Goal: Task Accomplishment & Management: Manage account settings

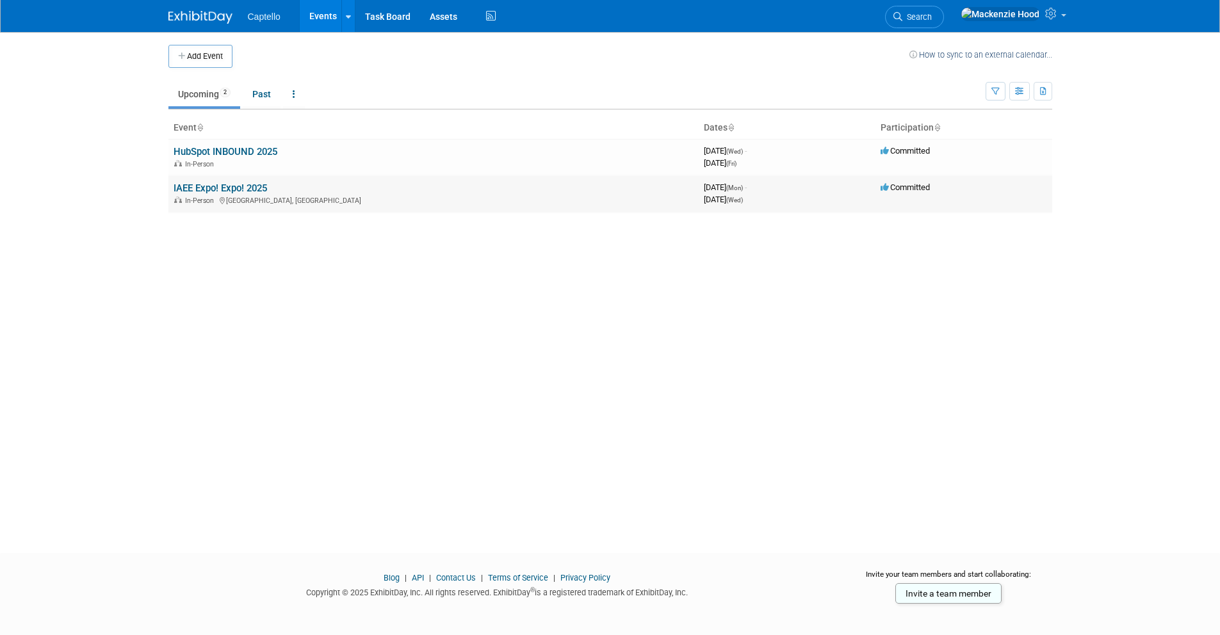
click at [200, 184] on link "IAEE Expo! Expo! 2025" at bounding box center [220, 188] width 93 height 12
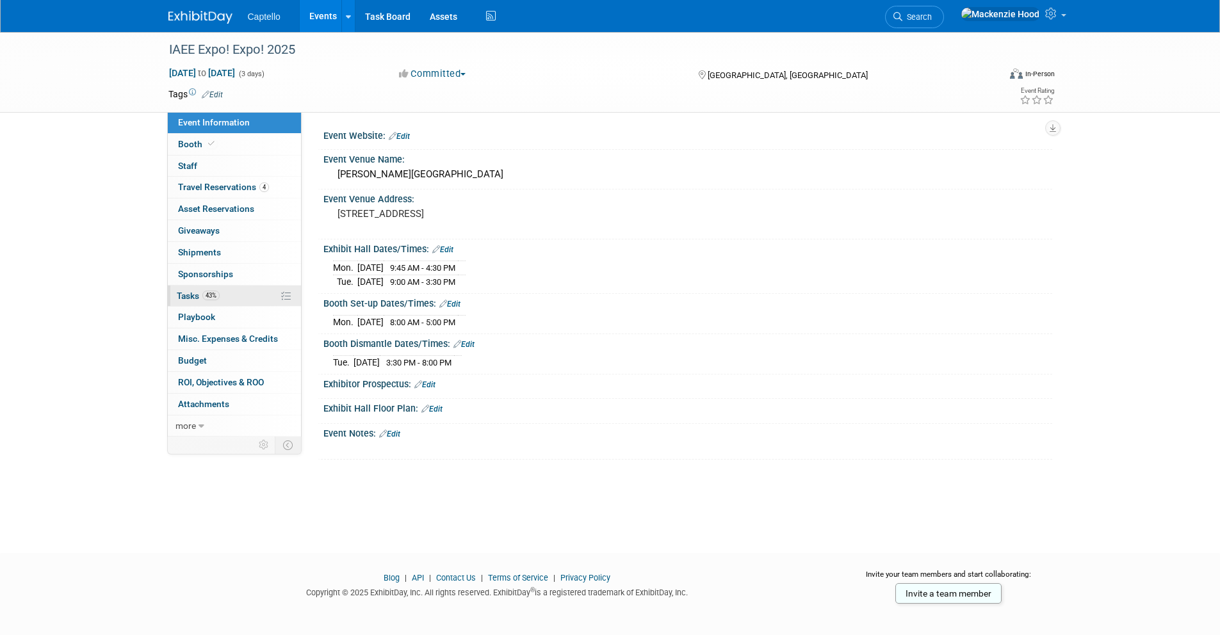
click at [241, 292] on link "43% Tasks 43%" at bounding box center [234, 296] width 133 height 21
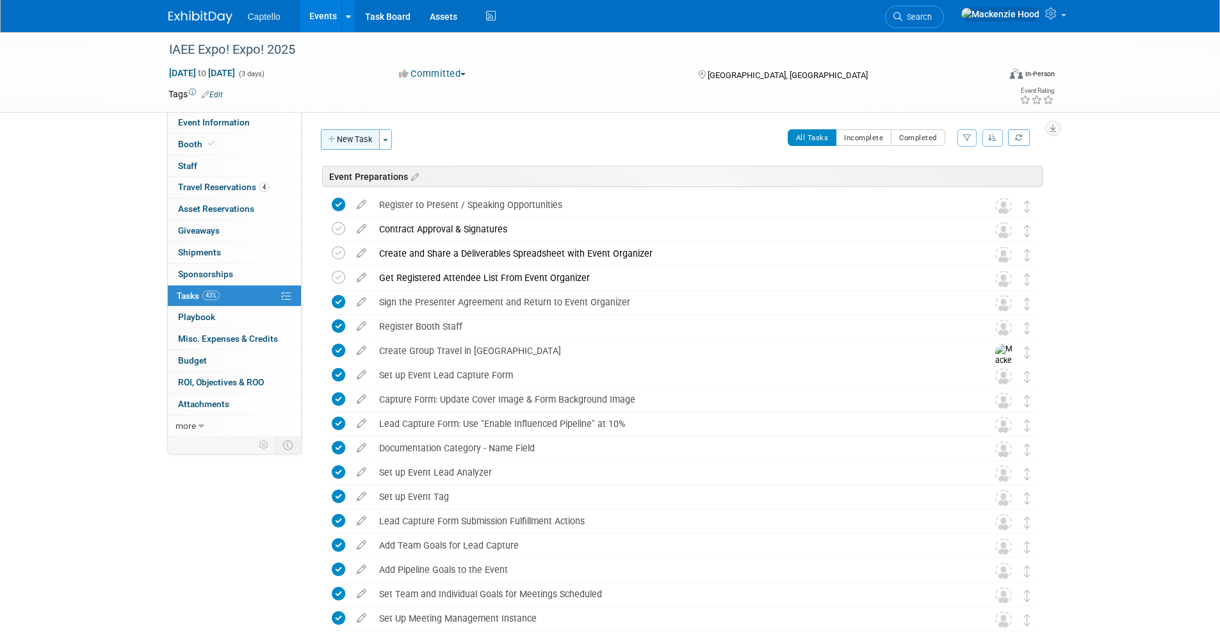
click at [352, 134] on button "New Task" at bounding box center [350, 139] width 59 height 20
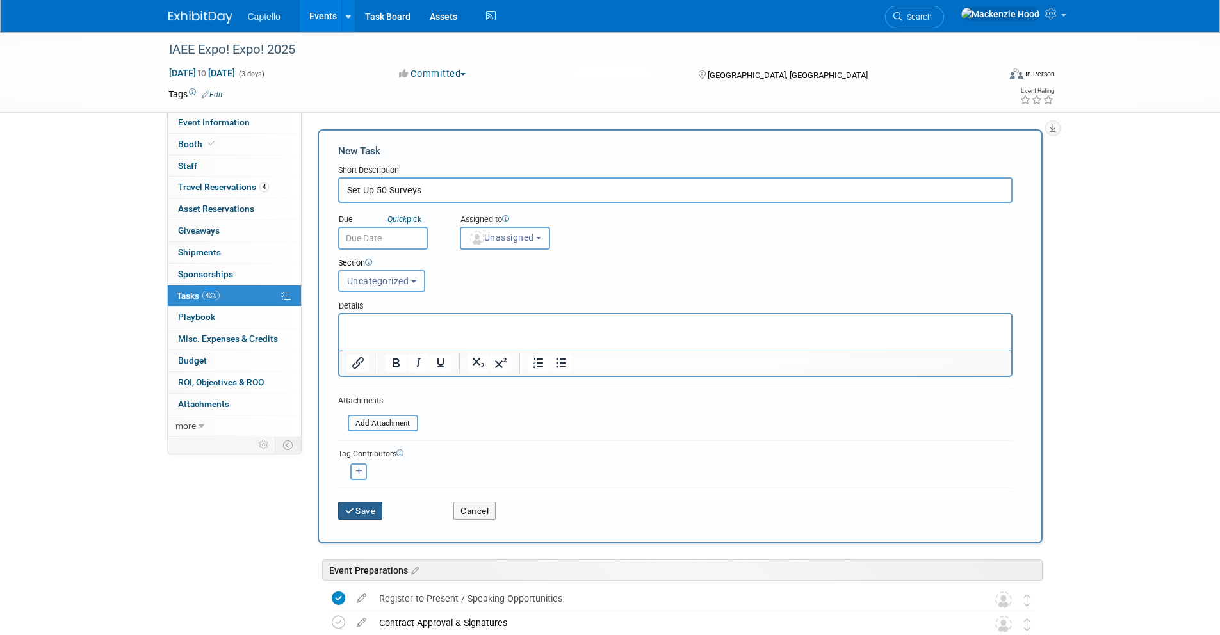
type input "Set Up 50 Surveys"
click at [380, 514] on button "Save" at bounding box center [360, 511] width 45 height 18
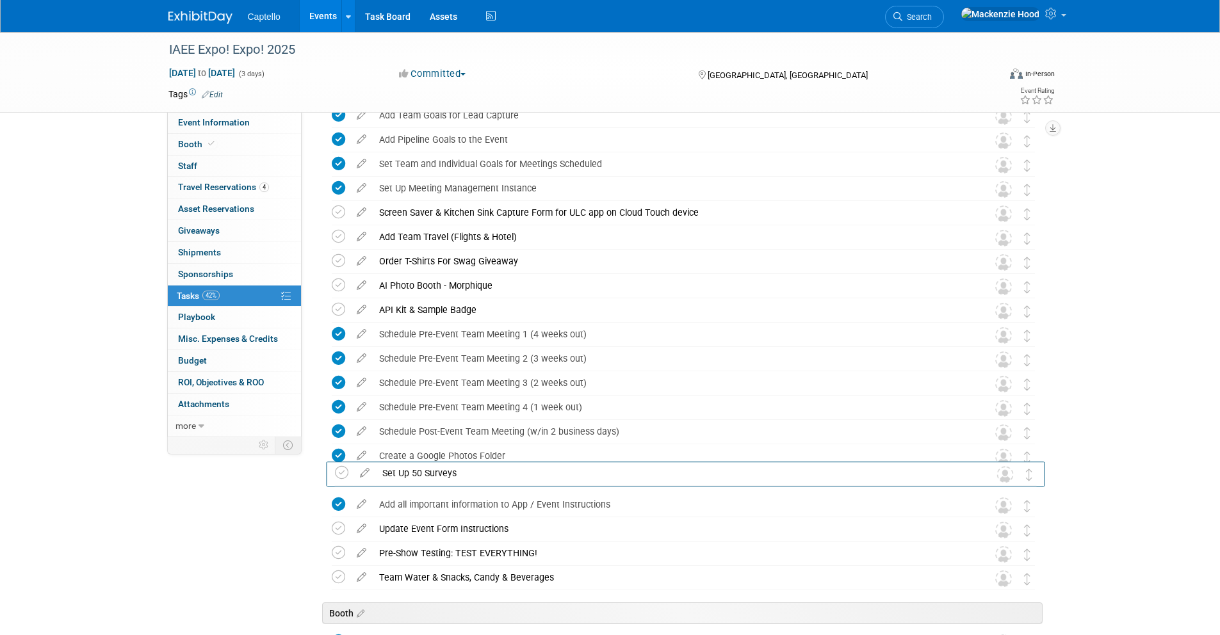
scroll to position [386, 0]
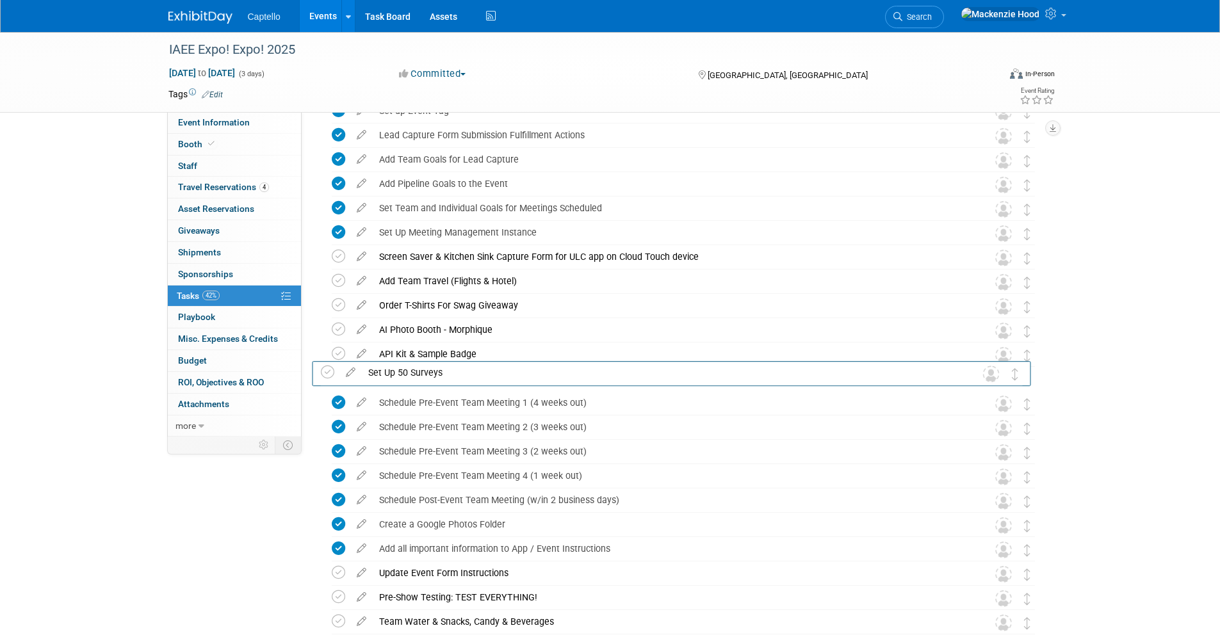
drag, startPoint x: 1021, startPoint y: 546, endPoint x: 1009, endPoint y: 374, distance: 172.0
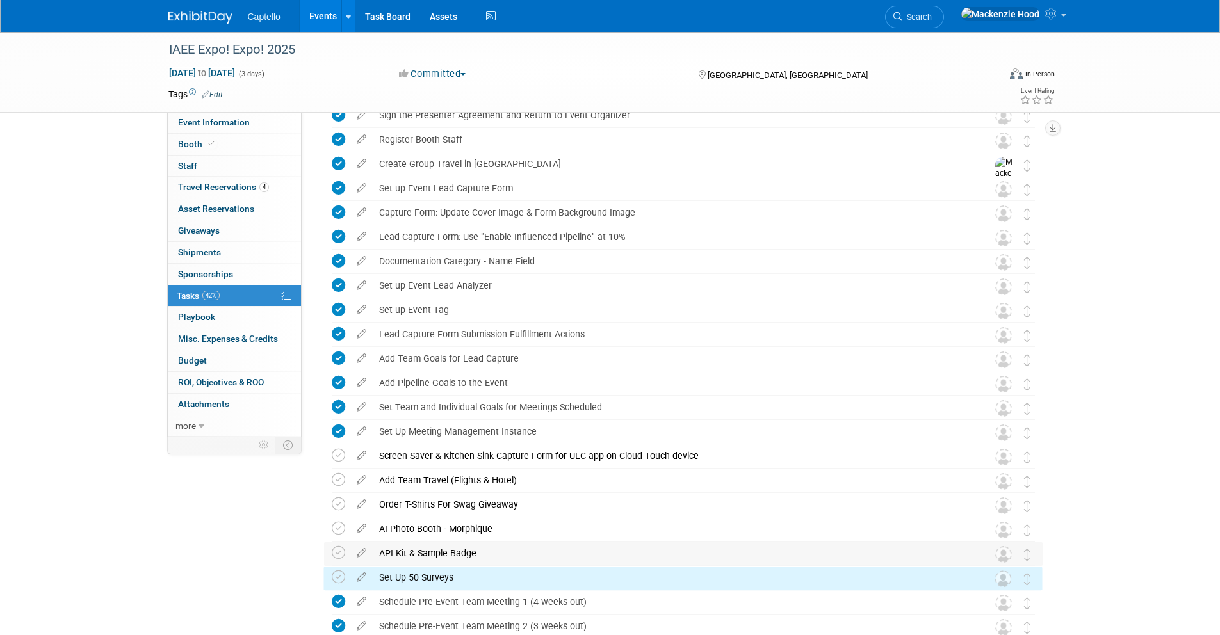
scroll to position [0, 0]
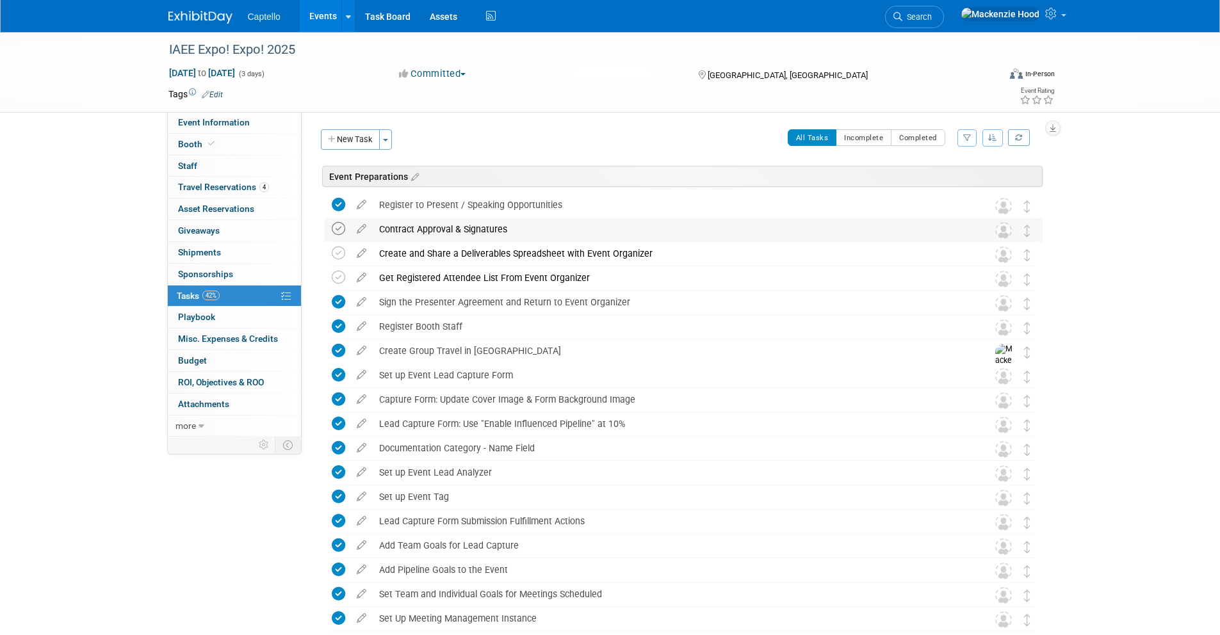
click at [334, 227] on icon at bounding box center [338, 228] width 13 height 13
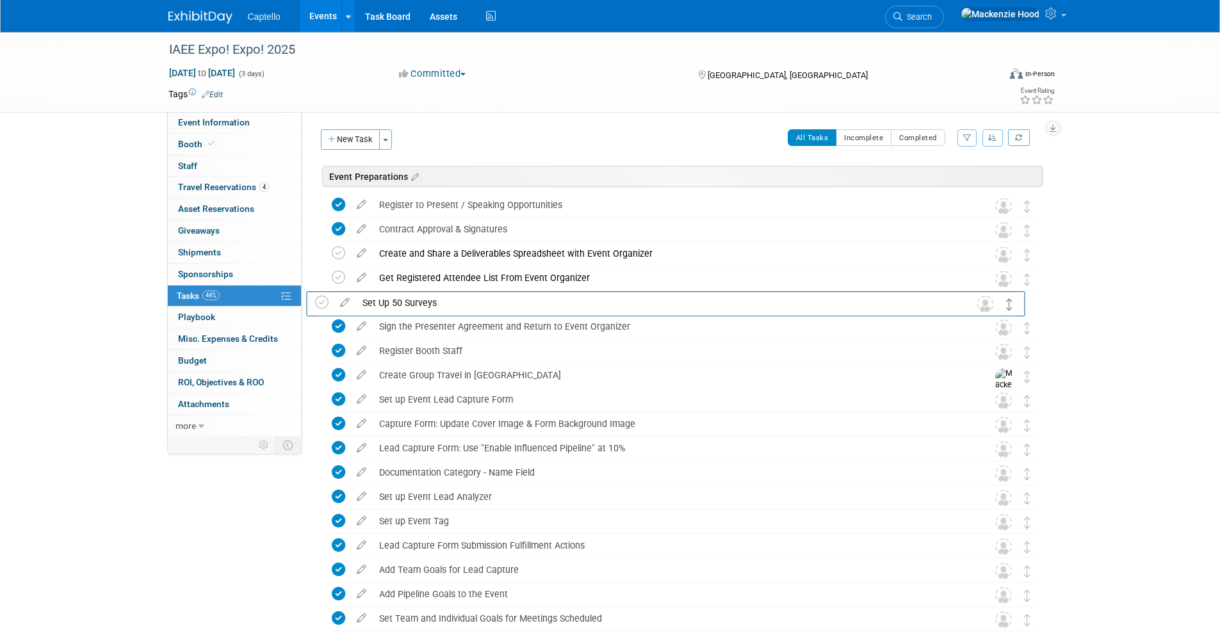
drag, startPoint x: 1023, startPoint y: 612, endPoint x: 1006, endPoint y: 297, distance: 314.8
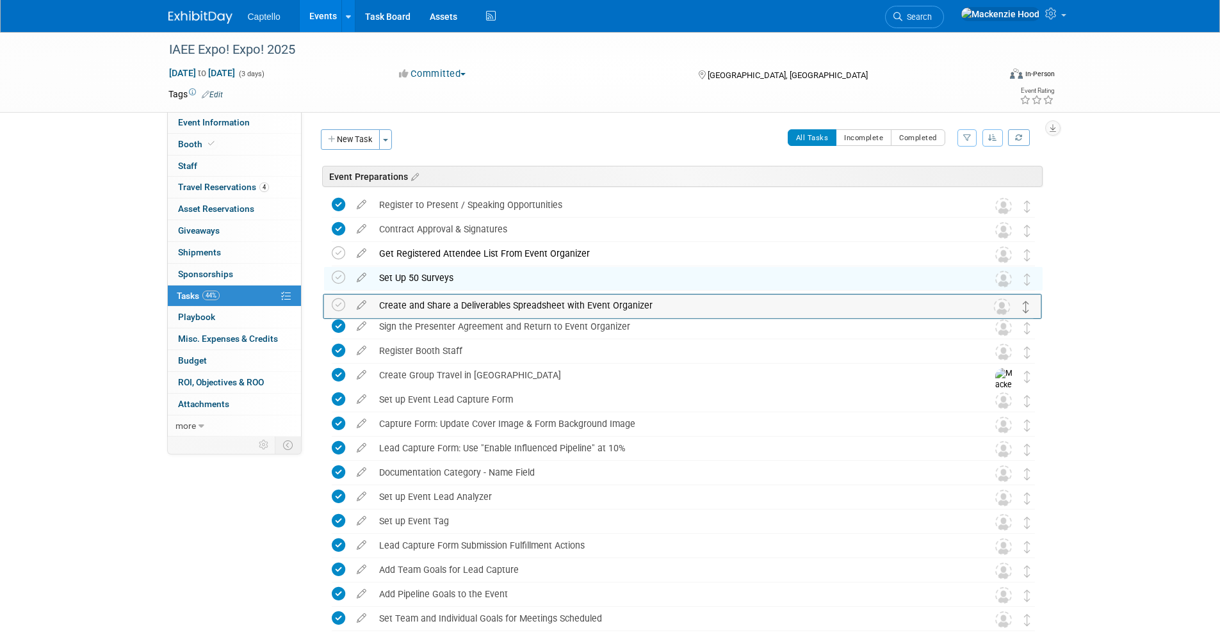
drag, startPoint x: 1027, startPoint y: 255, endPoint x: 1026, endPoint y: 307, distance: 51.2
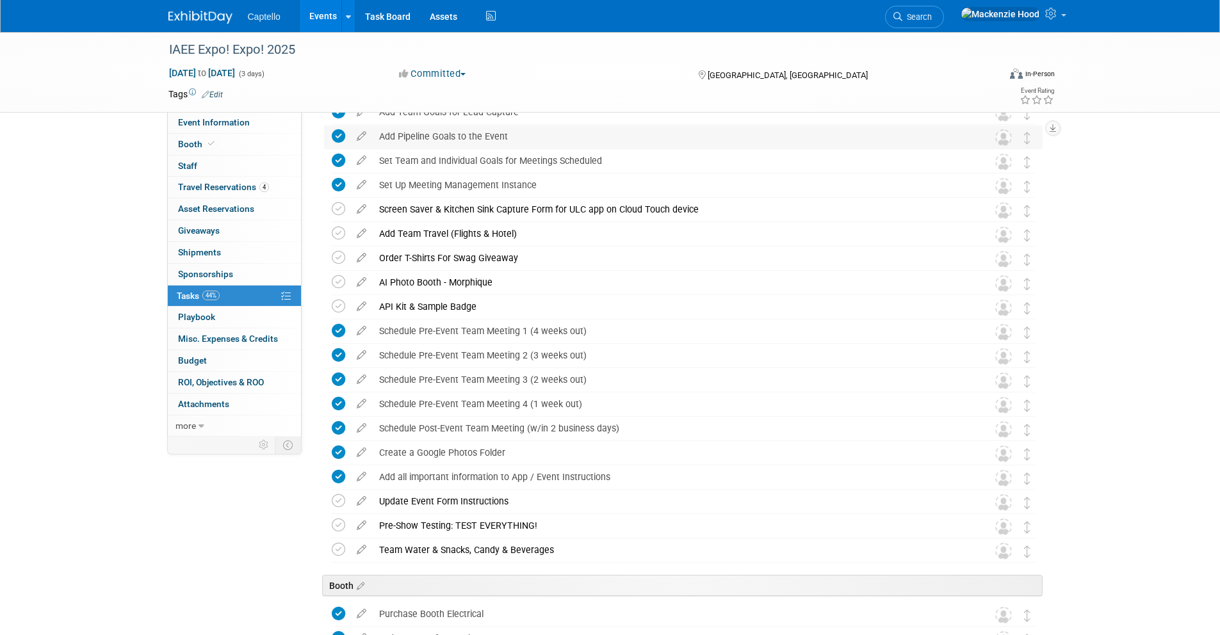
scroll to position [455, 0]
click at [696, 280] on div "AI Photo Booth - Morphique" at bounding box center [671, 286] width 597 height 22
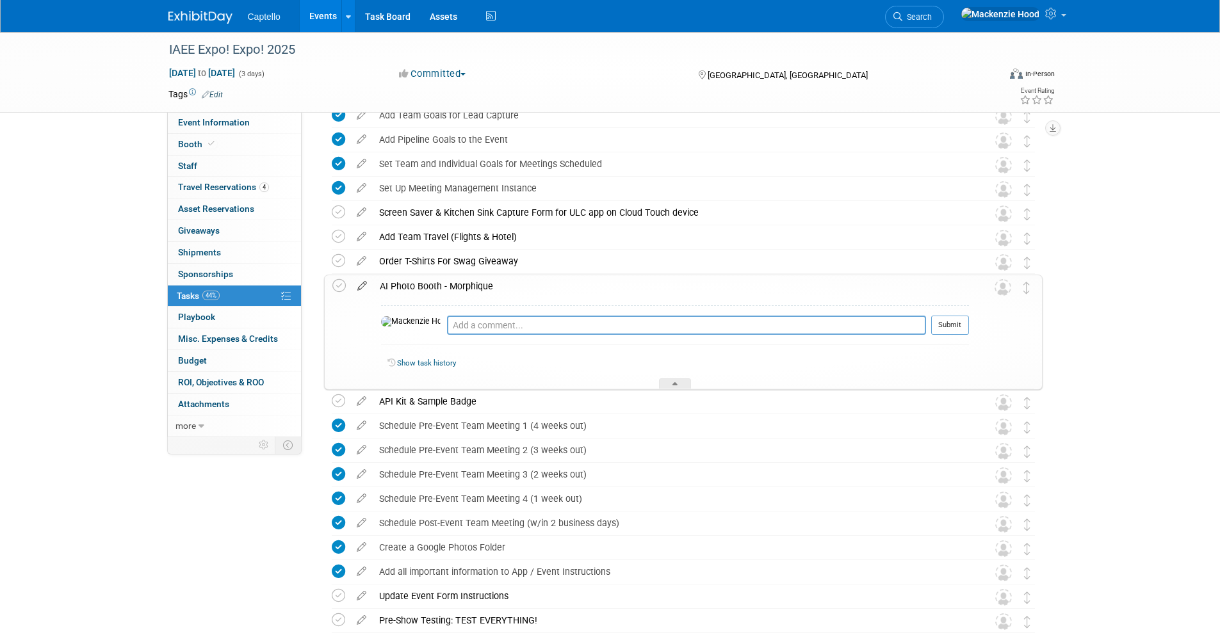
click at [361, 283] on icon at bounding box center [362, 283] width 22 height 16
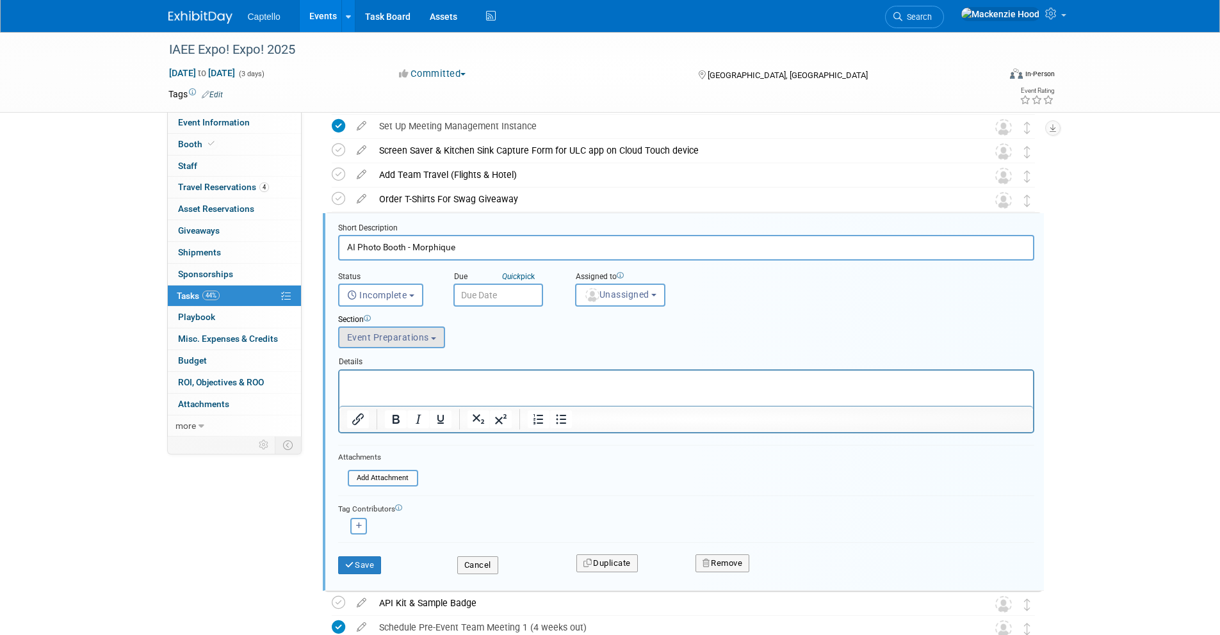
scroll to position [542, 0]
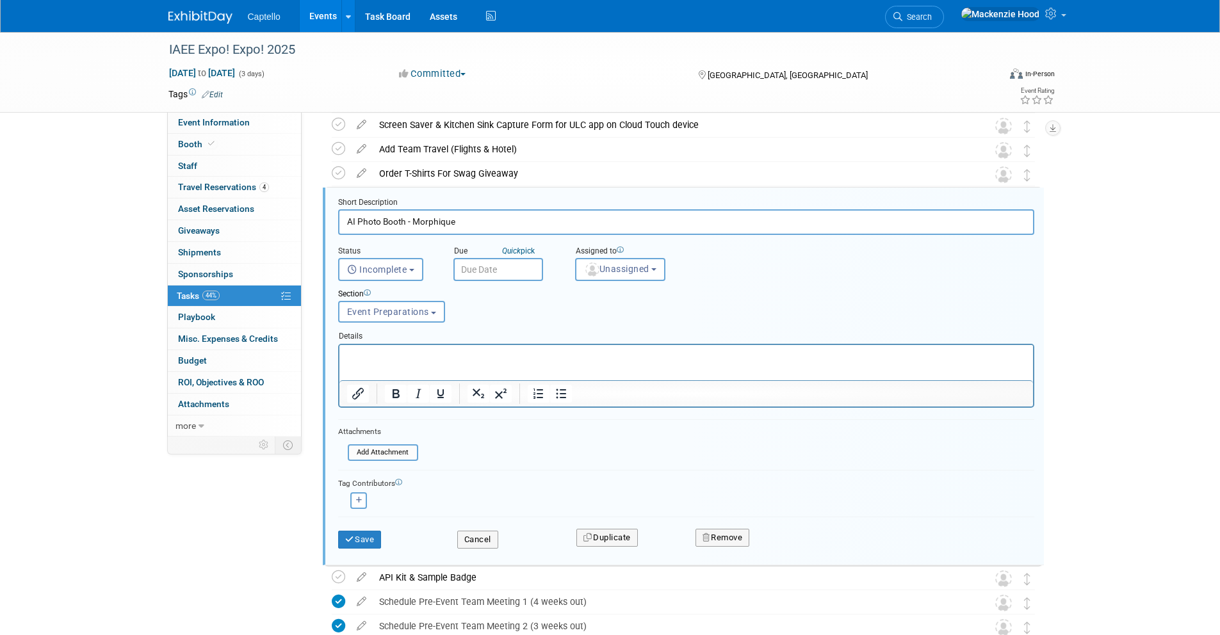
click at [457, 221] on input "AI Photo Booth - Morphique" at bounding box center [686, 221] width 696 height 25
drag, startPoint x: 403, startPoint y: 220, endPoint x: 327, endPoint y: 214, distance: 75.8
click at [327, 214] on div "Short Description AI Photo Booth - Morphique Status <i class="far fa-clock" sty…" at bounding box center [683, 377] width 721 height 378
drag, startPoint x: 403, startPoint y: 222, endPoint x: 293, endPoint y: 216, distance: 110.3
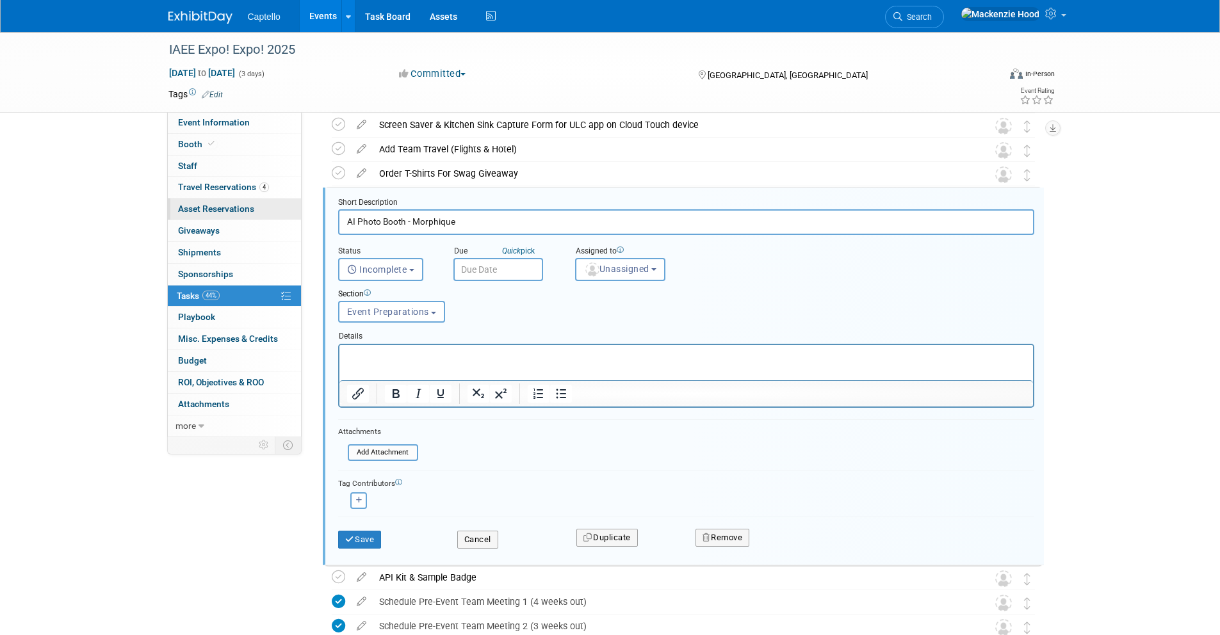
click at [293, 216] on link "0 Asset Reservations 0" at bounding box center [234, 208] width 133 height 21
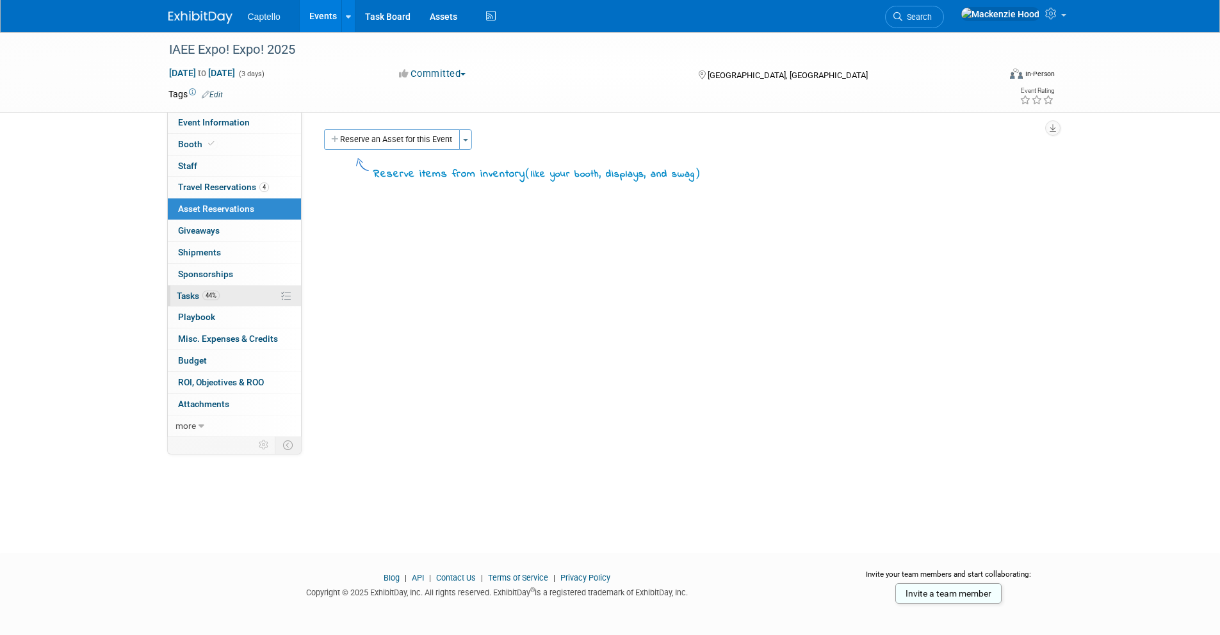
click at [235, 295] on link "44% Tasks 44%" at bounding box center [234, 296] width 133 height 21
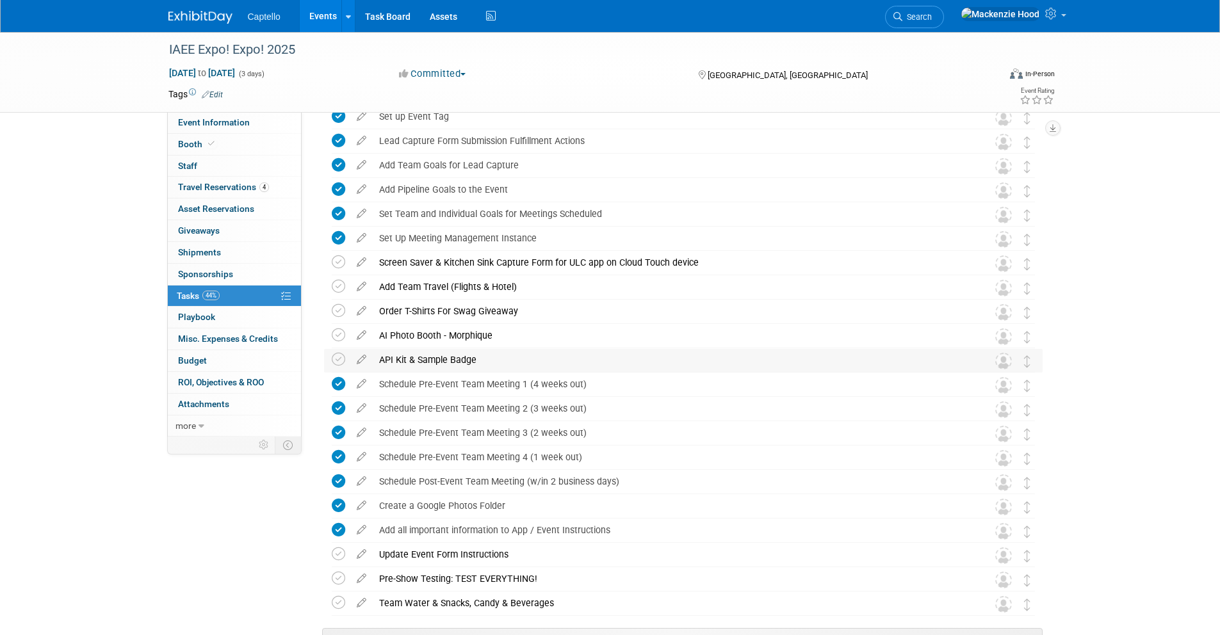
scroll to position [404, 0]
click at [357, 335] on icon at bounding box center [361, 333] width 22 height 16
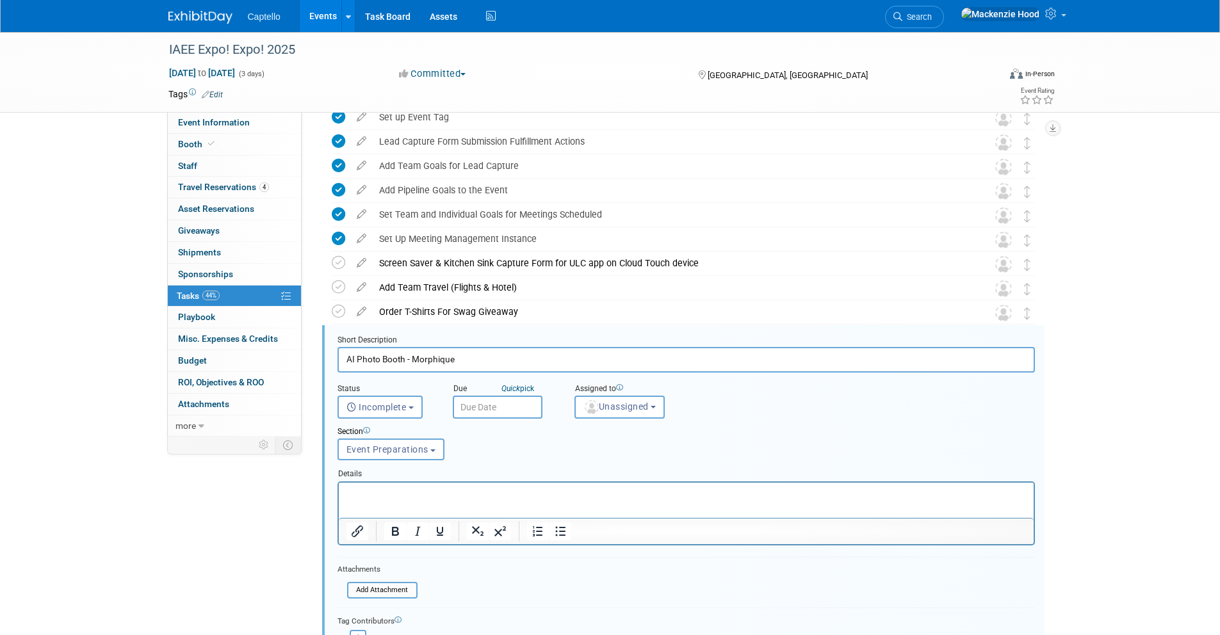
scroll to position [542, 0]
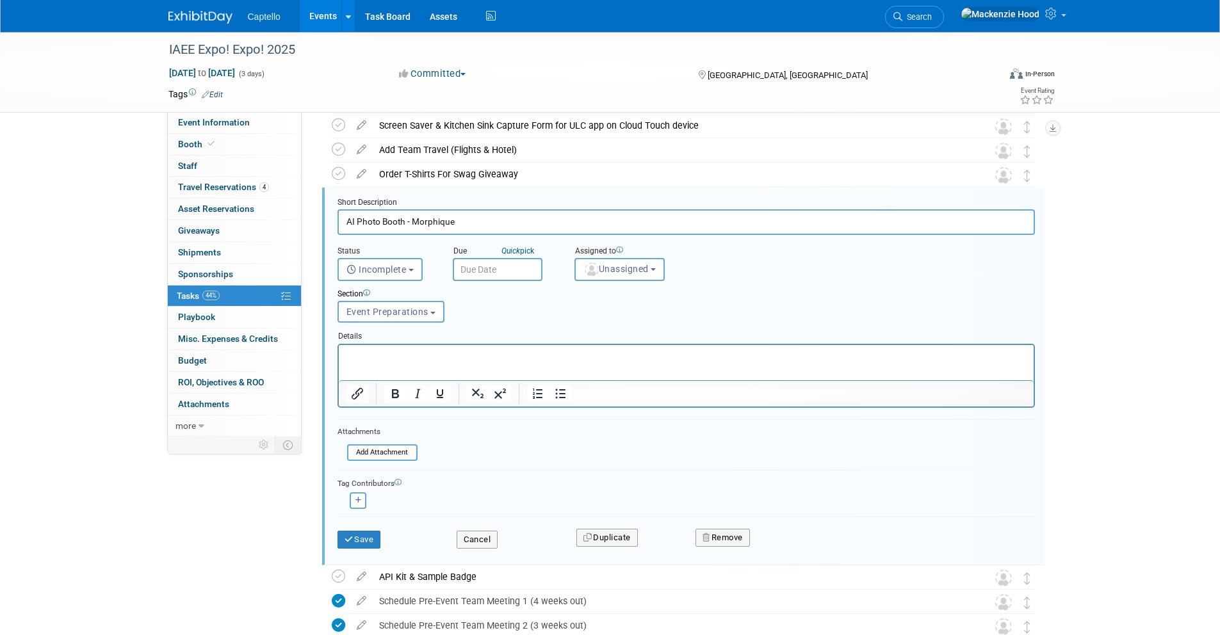
drag, startPoint x: 375, startPoint y: 220, endPoint x: 315, endPoint y: 219, distance: 60.2
drag, startPoint x: 475, startPoint y: 222, endPoint x: 326, endPoint y: 210, distance: 149.7
click at [326, 210] on div "Short Description AI Photo Booth - Morphique Status <i class="far fa-clock" sty…" at bounding box center [683, 377] width 722 height 378
type input "Create Spin to Win Activation"
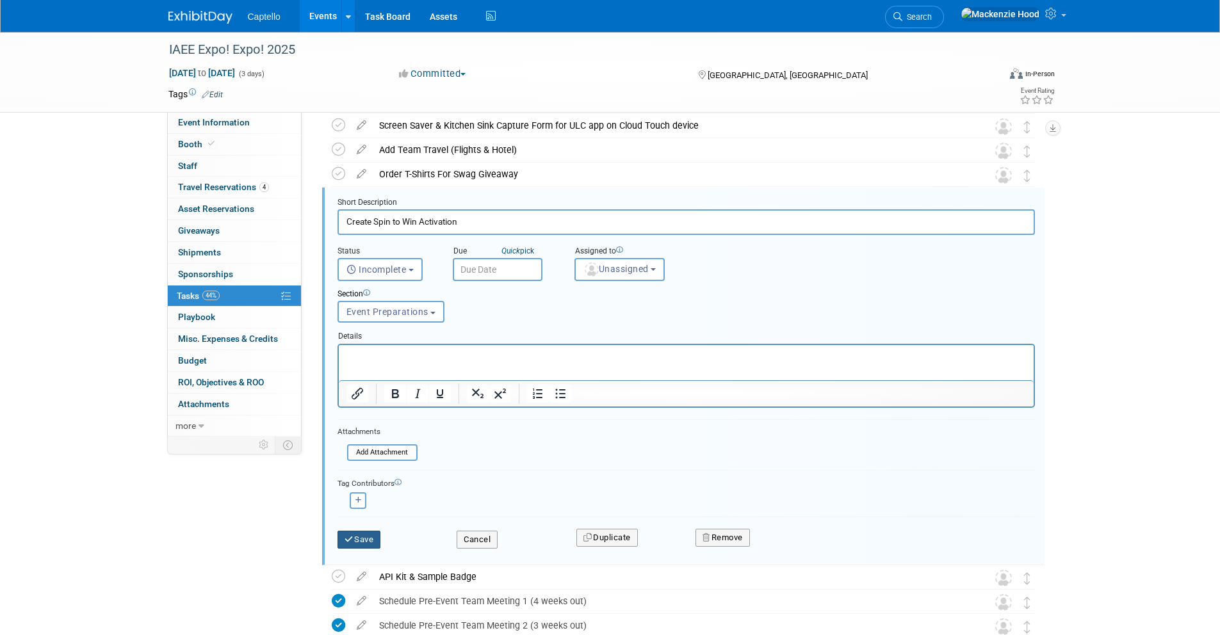
click at [374, 542] on button "Save" at bounding box center [359, 540] width 44 height 18
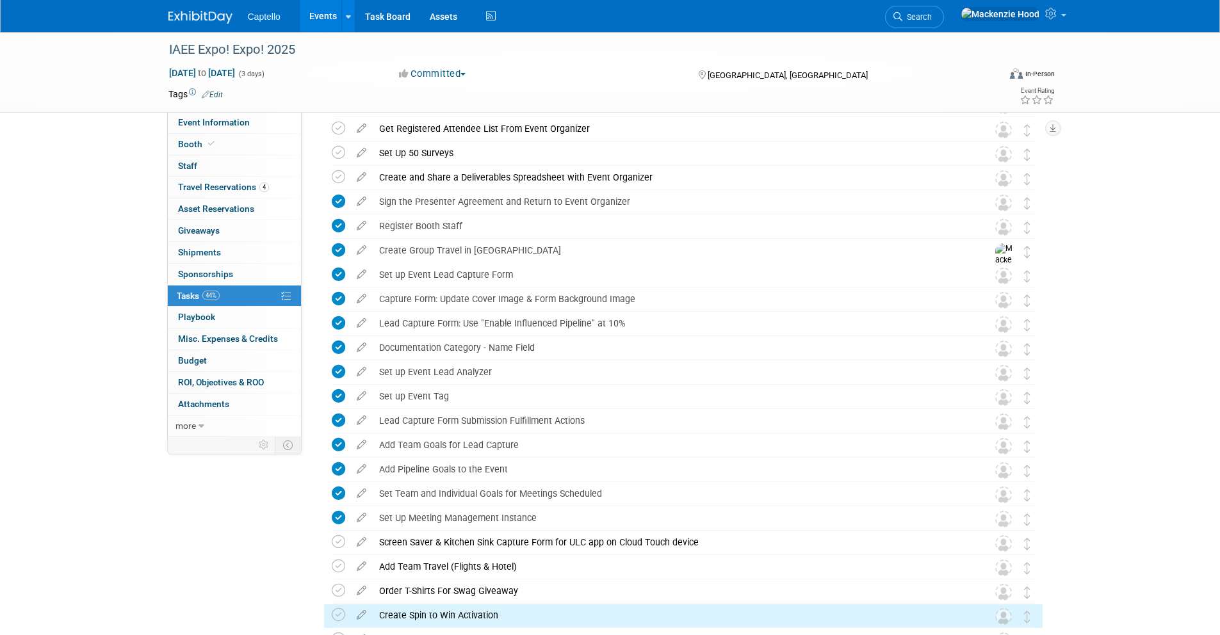
scroll to position [0, 0]
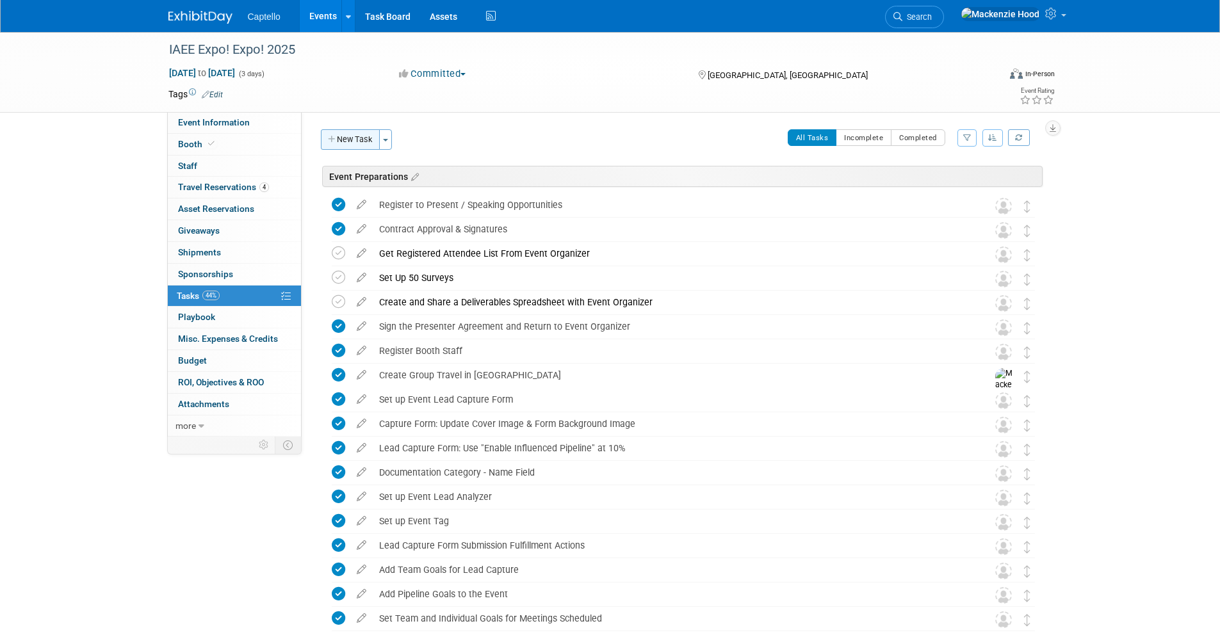
click at [336, 130] on button "New Task" at bounding box center [350, 139] width 59 height 20
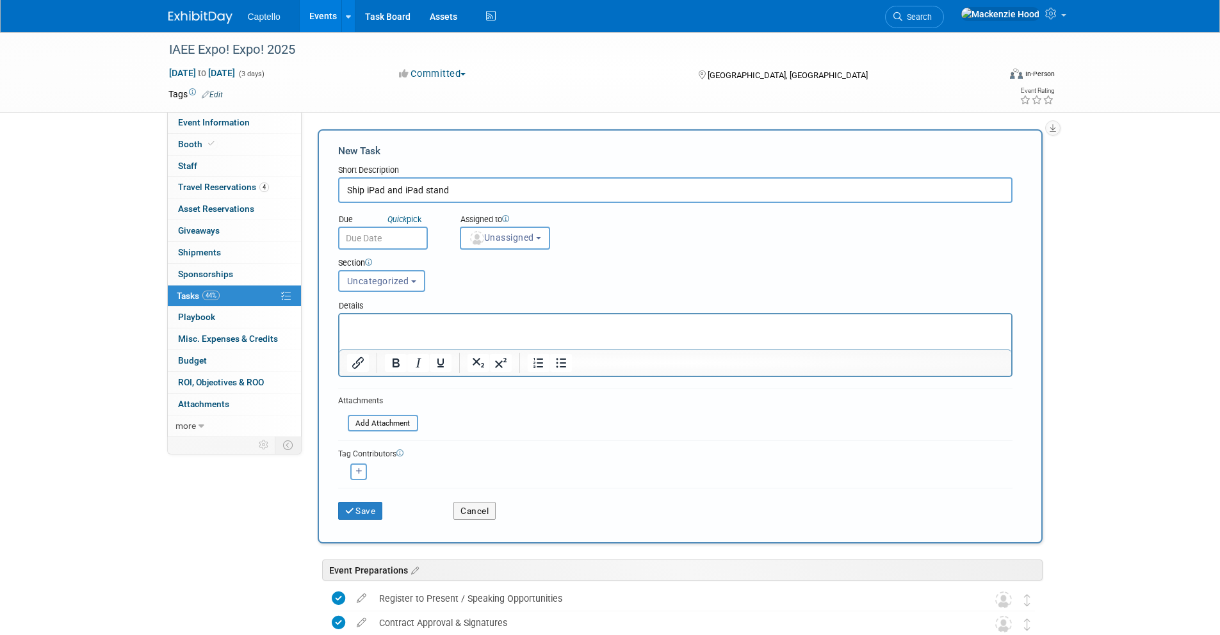
click at [428, 191] on input "Ship iPad and iPad stand" at bounding box center [675, 190] width 674 height 26
click at [484, 191] on input "Ship iPad and iPad Stand" at bounding box center [675, 190] width 674 height 26
type input "Ship iPad and iPad Stand"
click at [377, 514] on button "Save" at bounding box center [360, 511] width 45 height 18
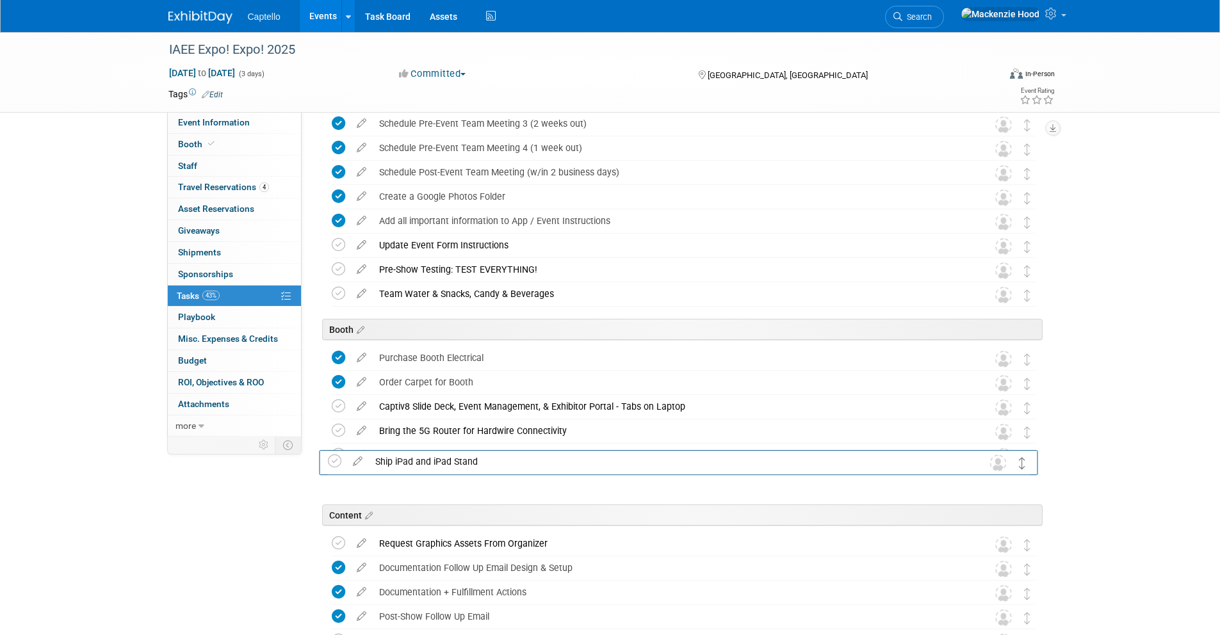
scroll to position [713, 0]
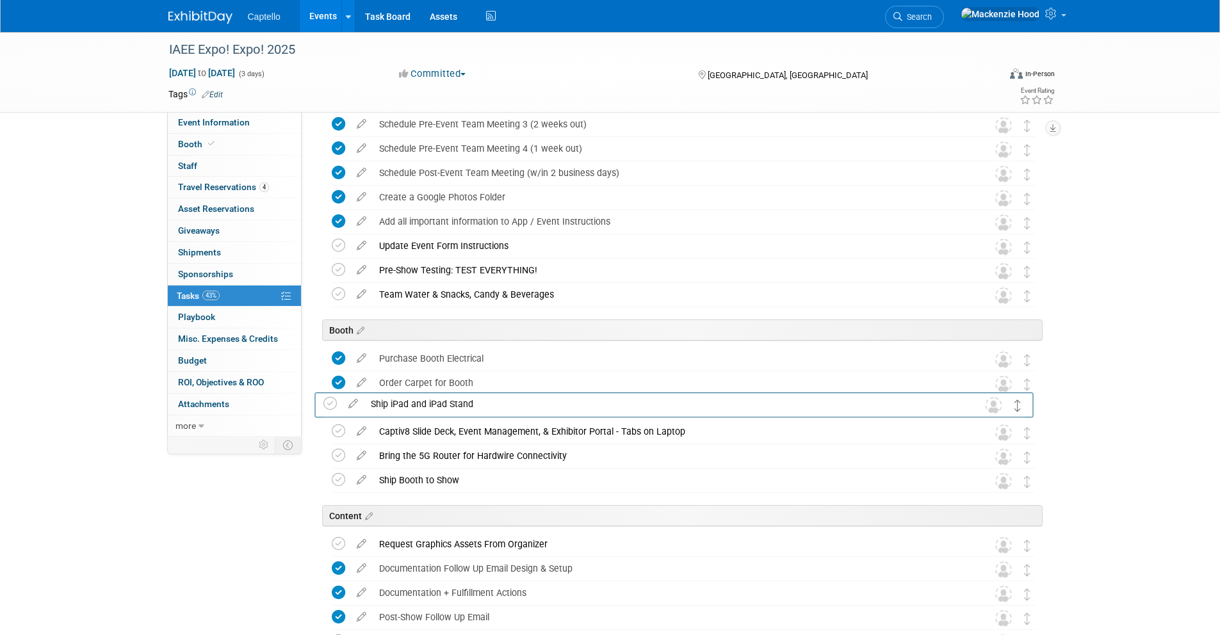
drag, startPoint x: 1025, startPoint y: 544, endPoint x: 1016, endPoint y: 404, distance: 140.6
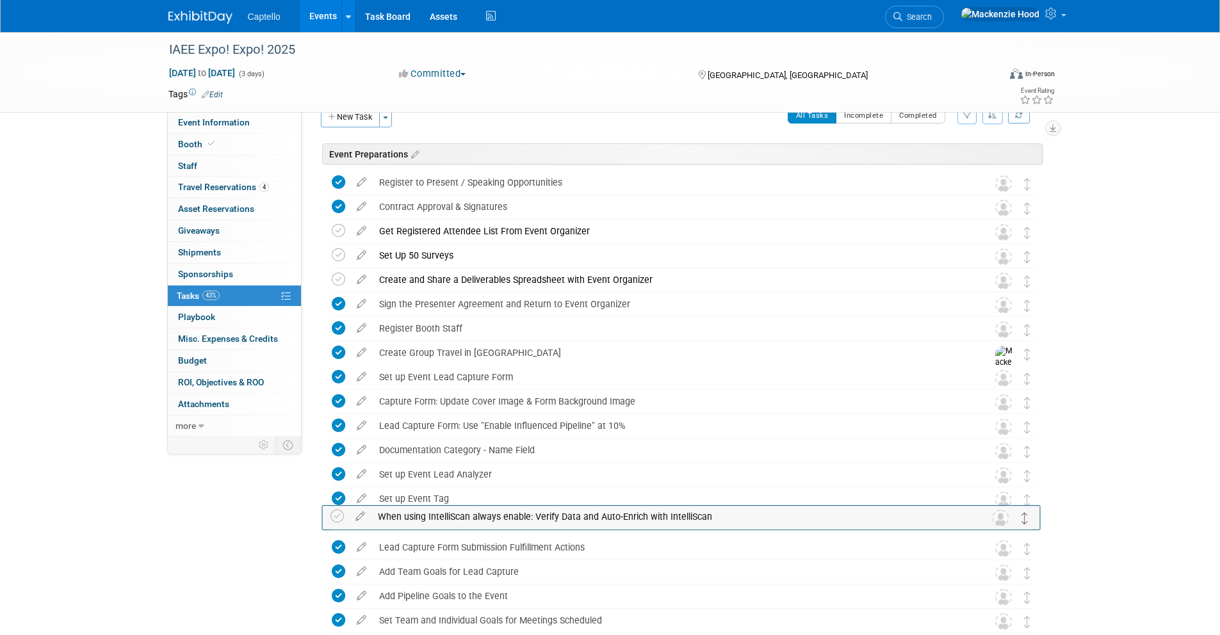
scroll to position [44, 0]
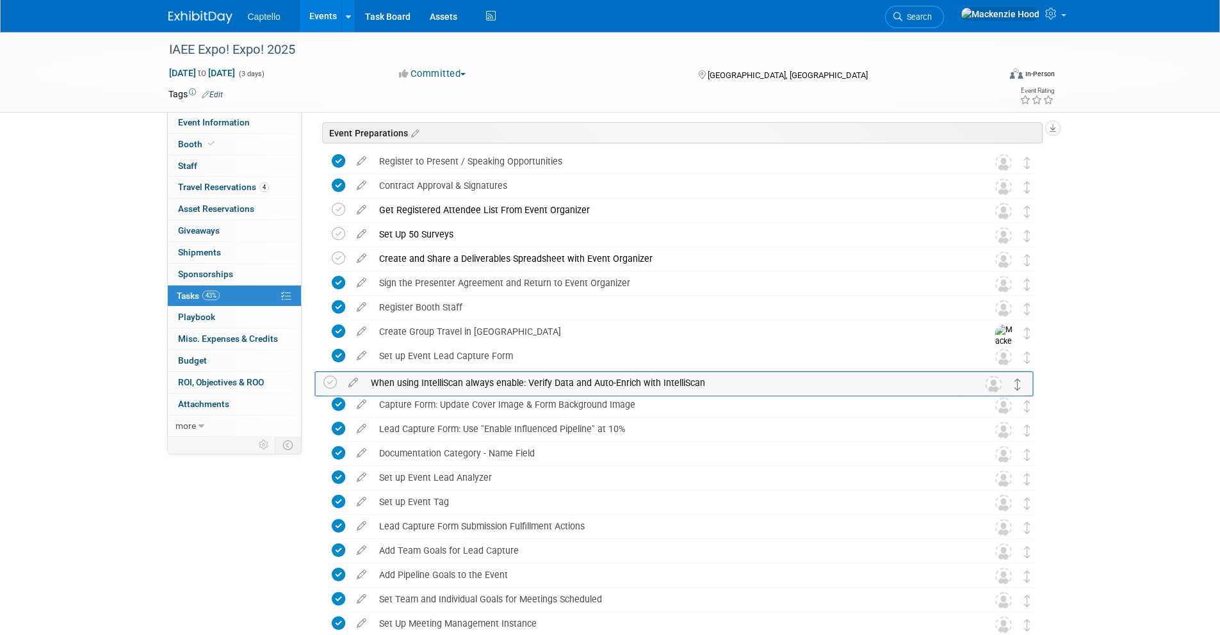
drag, startPoint x: 1027, startPoint y: 504, endPoint x: 1018, endPoint y: 382, distance: 122.6
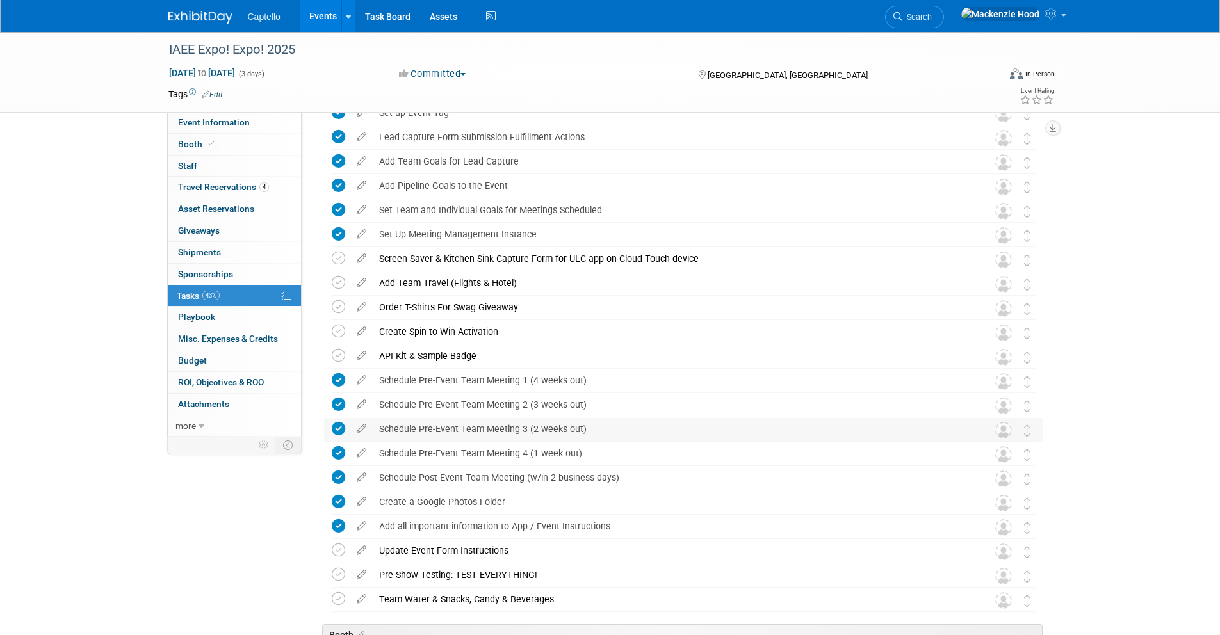
scroll to position [433, 0]
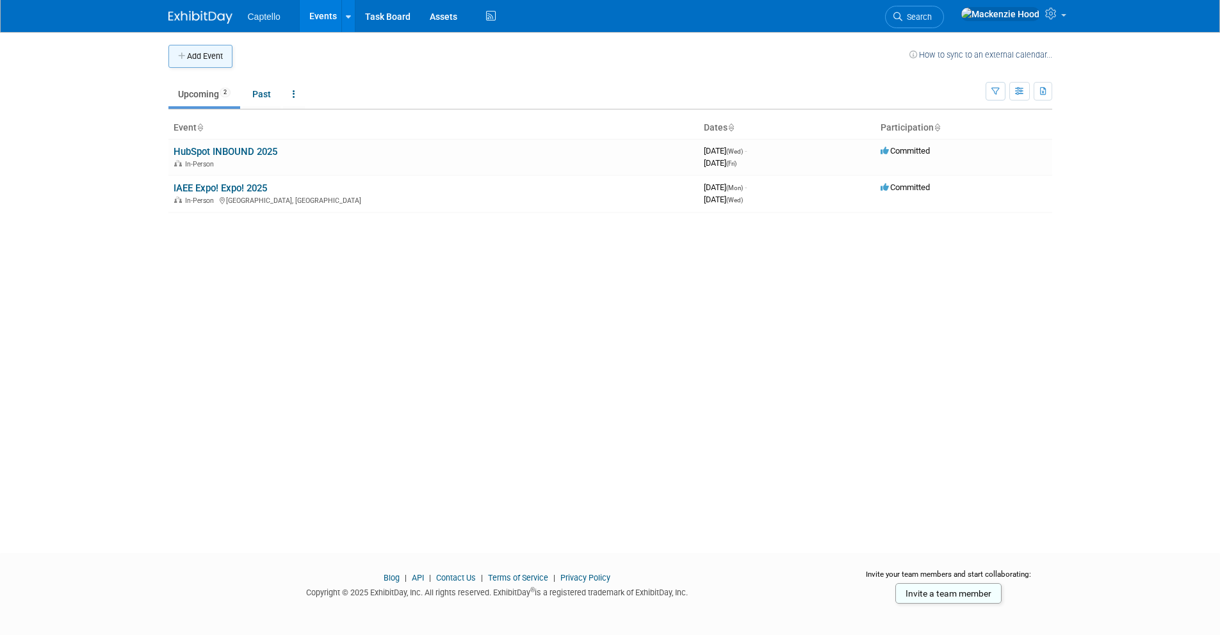
click at [187, 55] on button "Add Event" at bounding box center [200, 56] width 64 height 23
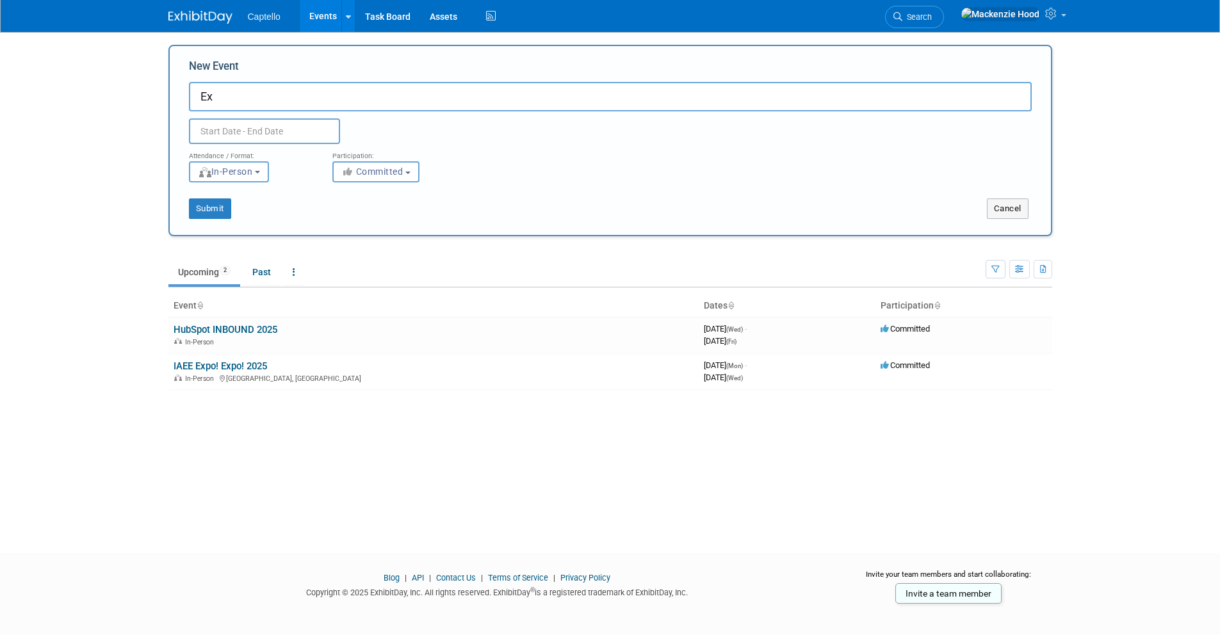
type input "E"
type input "EXHIBITORLIVE 2026"
click at [206, 201] on button "Submit" at bounding box center [210, 208] width 42 height 20
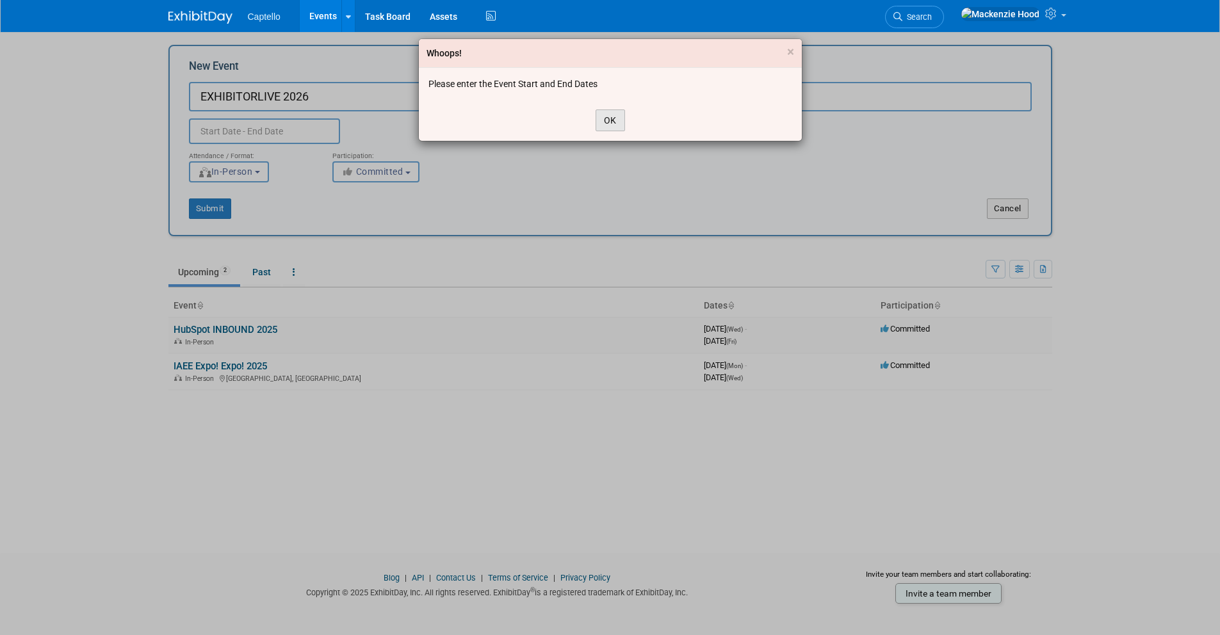
click at [601, 128] on button "OK" at bounding box center [609, 120] width 29 height 22
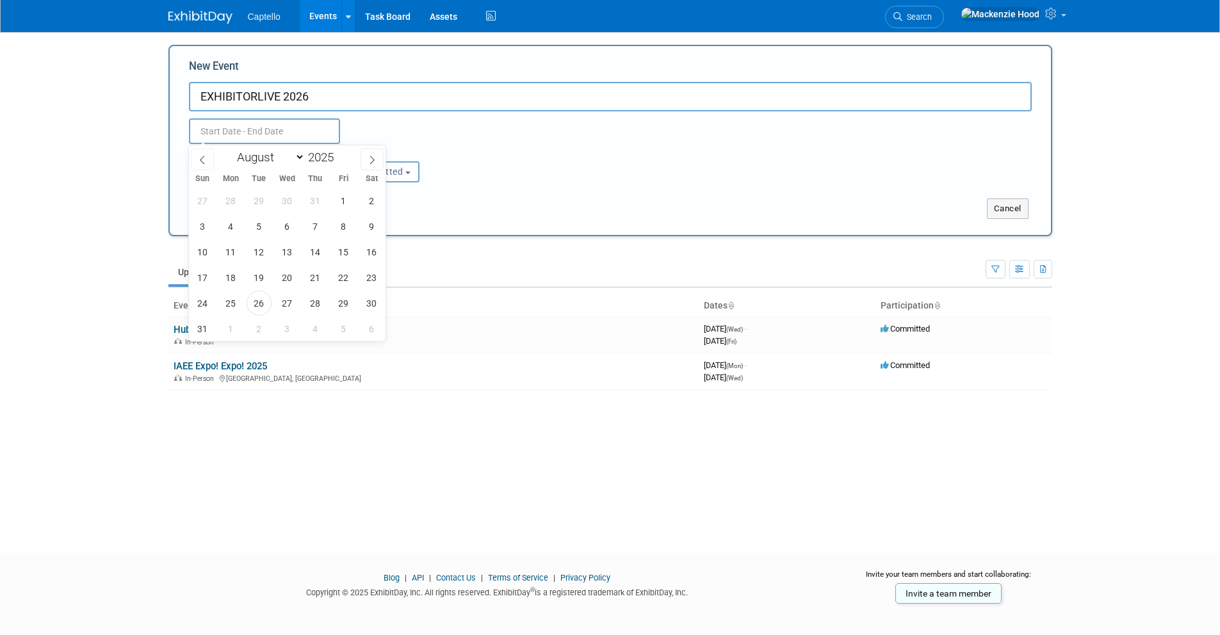
click at [279, 136] on input "text" at bounding box center [264, 131] width 151 height 26
click at [373, 156] on icon at bounding box center [372, 160] width 9 height 9
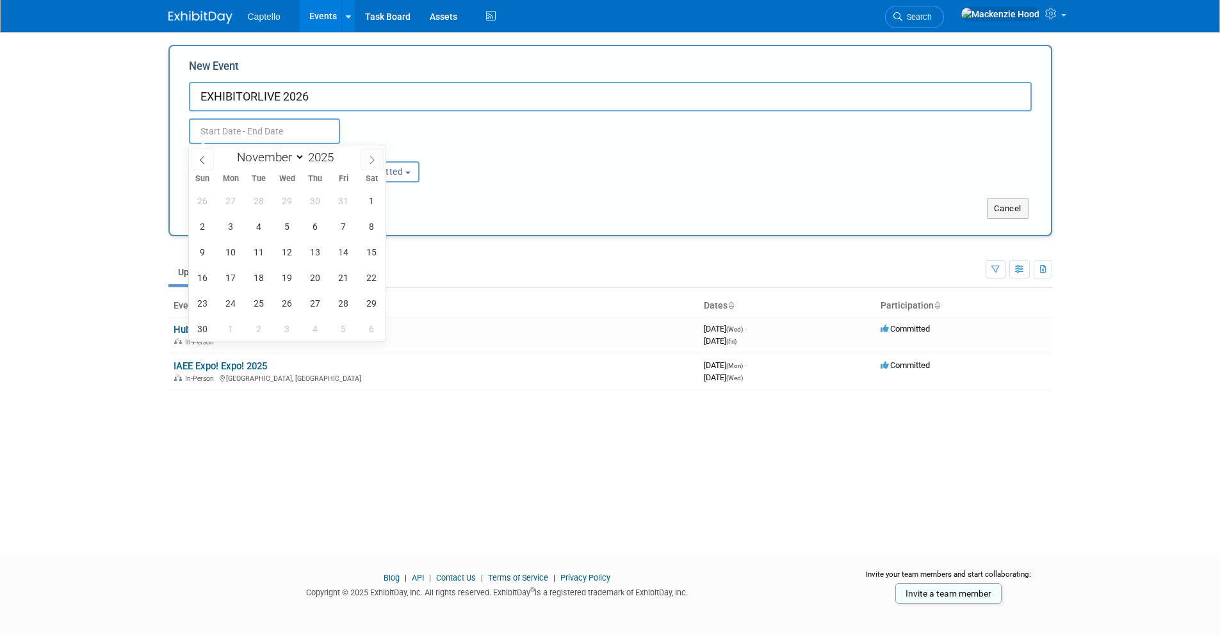
select select "11"
click at [224, 223] on span "8" at bounding box center [230, 226] width 25 height 25
click at [295, 220] on span "10" at bounding box center [287, 226] width 25 height 25
type input "Dec 8, 2025 to Dec 10, 2025"
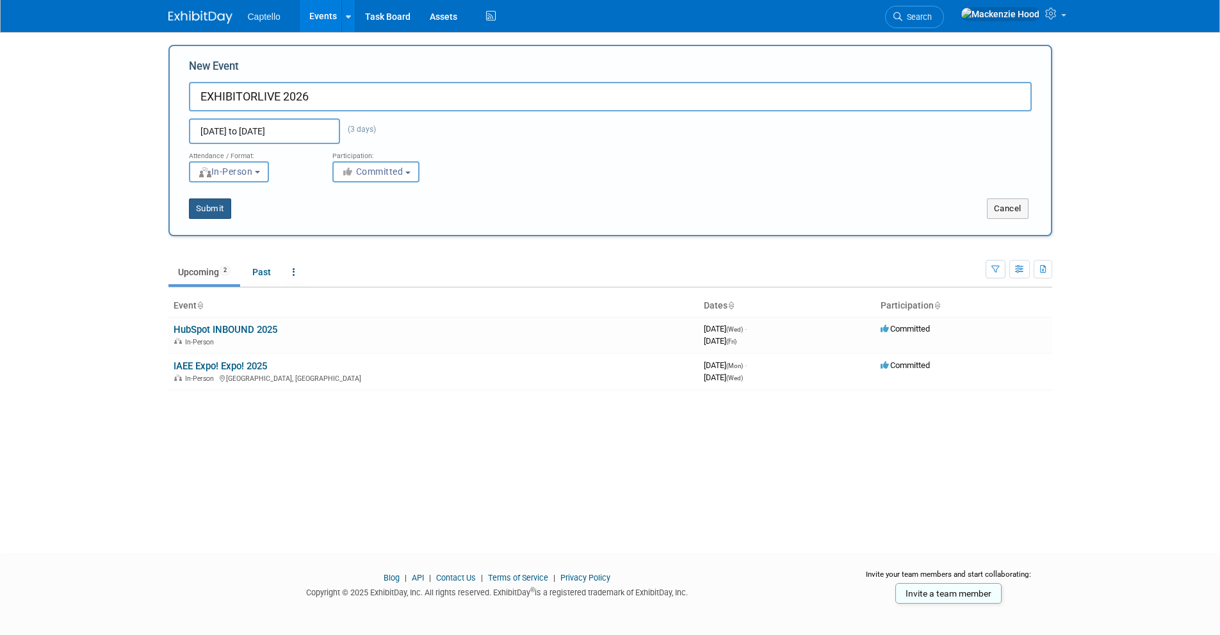
click at [218, 203] on button "Submit" at bounding box center [210, 208] width 42 height 20
